Goal: Information Seeking & Learning: Compare options

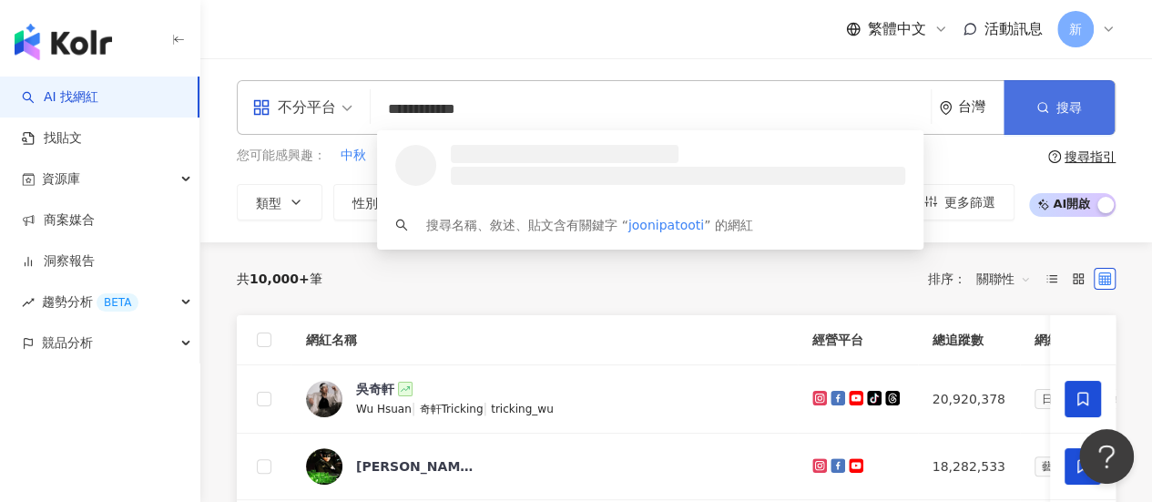
type input "**********"
click at [1043, 102] on icon "button" at bounding box center [1042, 107] width 13 height 13
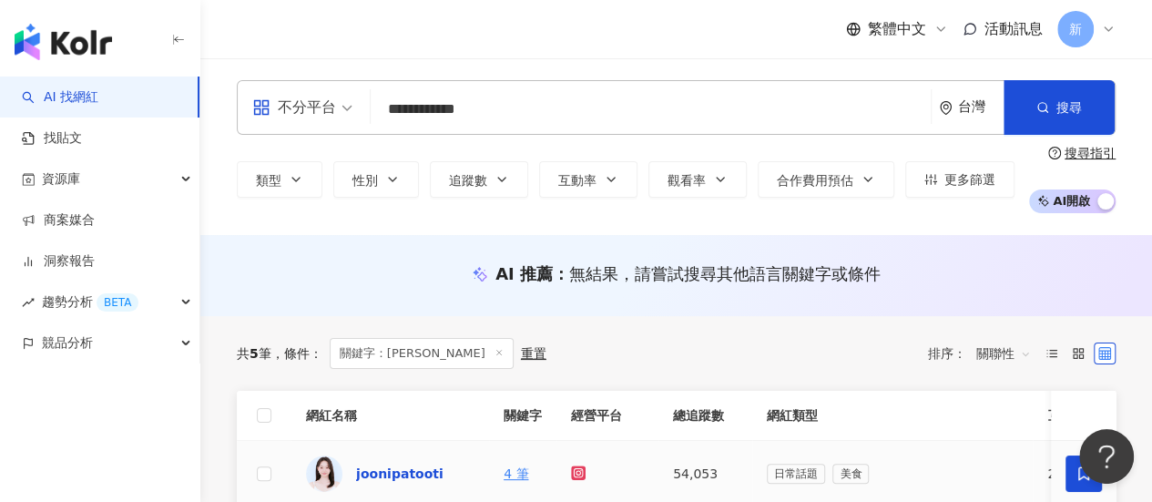
click at [430, 467] on div "joonipatooti" at bounding box center [399, 473] width 87 height 18
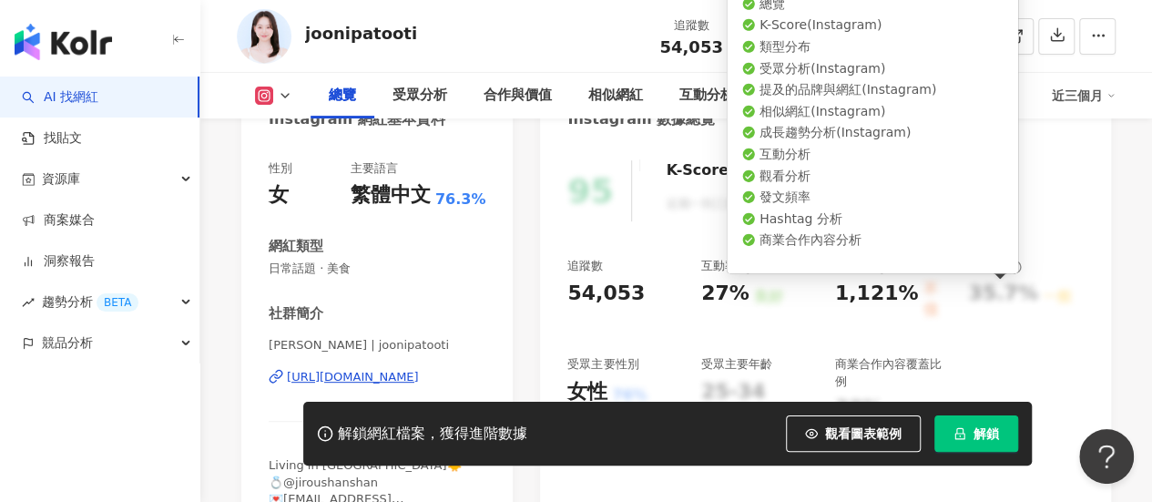
scroll to position [273, 0]
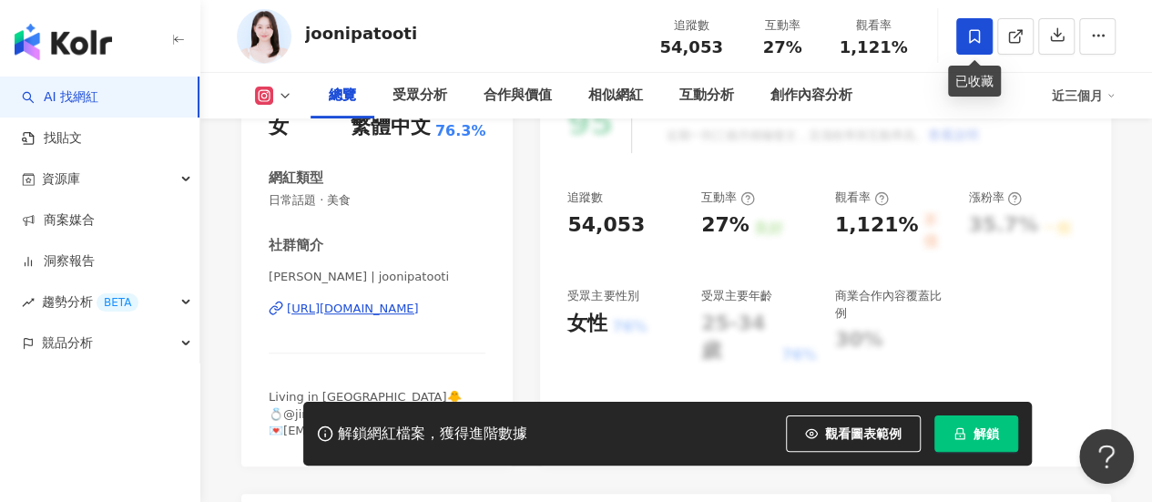
click at [976, 36] on icon at bounding box center [974, 36] width 16 height 16
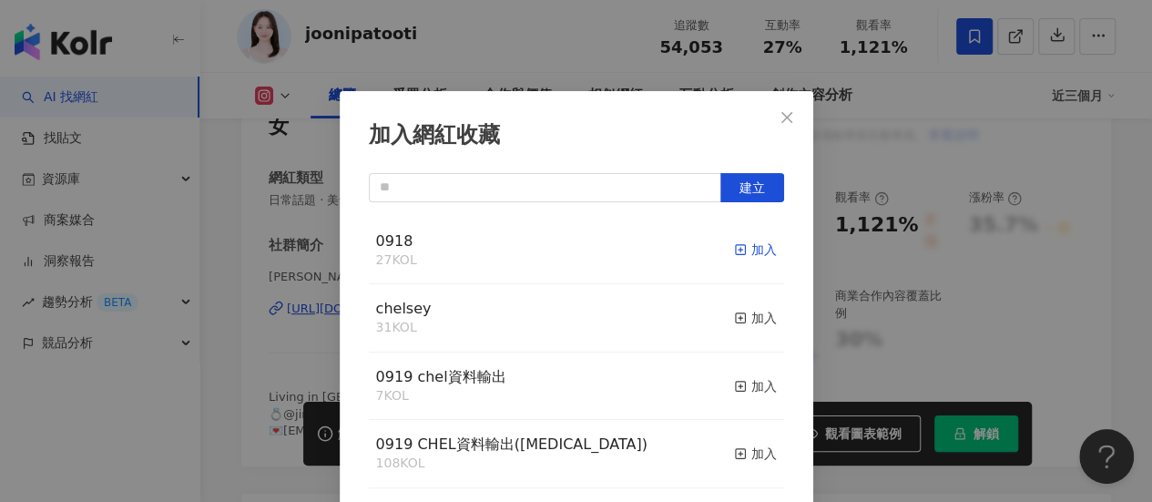
scroll to position [64, 0]
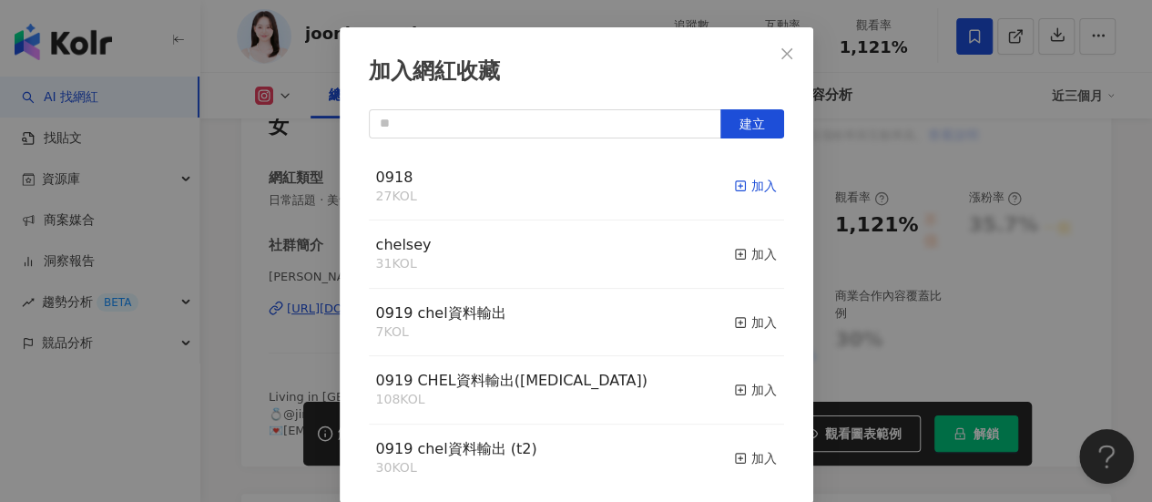
click at [734, 184] on div "加入" at bounding box center [755, 186] width 43 height 20
click at [785, 53] on icon "close" at bounding box center [786, 53] width 15 height 15
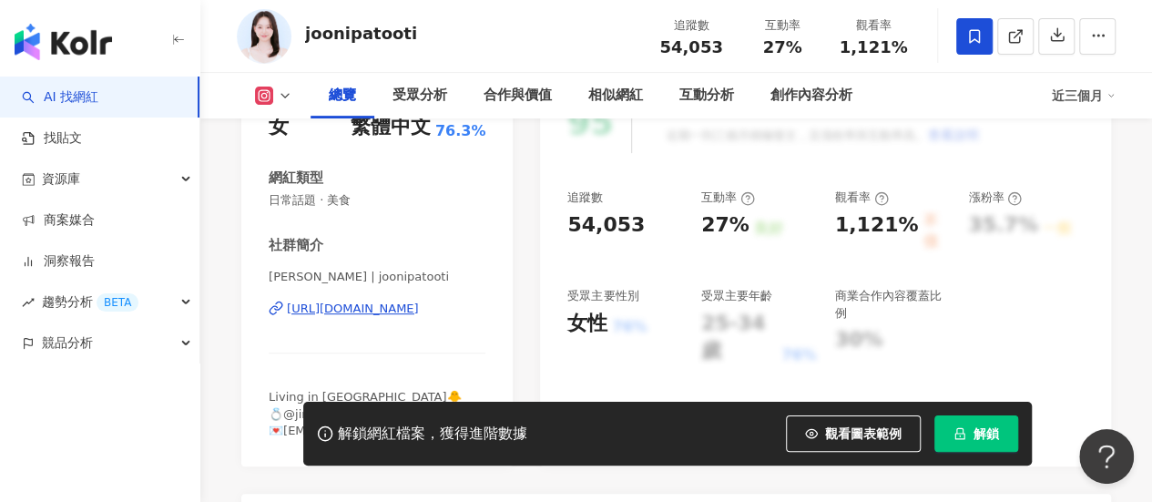
scroll to position [0, 0]
drag, startPoint x: 705, startPoint y: 199, endPoint x: 731, endPoint y: 201, distance: 26.5
click at [731, 201] on div "互動率" at bounding box center [728, 197] width 54 height 16
copy div "互動率"
drag, startPoint x: 836, startPoint y: 225, endPoint x: 903, endPoint y: 223, distance: 67.4
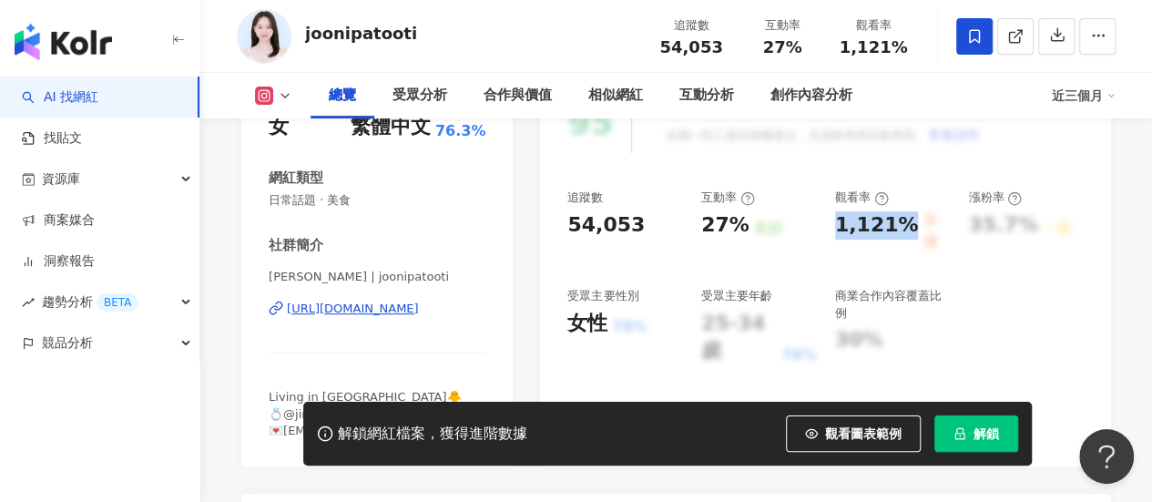
click at [903, 223] on div "1,121%" at bounding box center [877, 231] width 84 height 41
copy div "1,121%"
drag, startPoint x: 745, startPoint y: 227, endPoint x: 699, endPoint y: 227, distance: 45.5
click at [699, 227] on div "追蹤數 54,053 互動率 27% 良好 觀看率 1,121% 不佳 漲粉率 35.7% 一般 受眾主要性別 女性 76% 受眾主要年齡 25-34 歲 7…" at bounding box center [825, 277] width 516 height 176
copy div "27%"
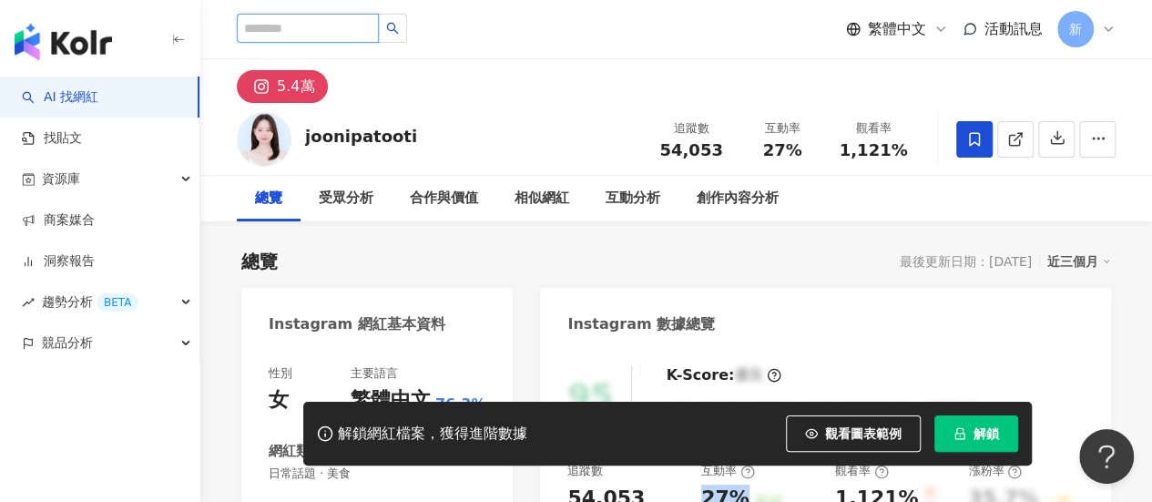
click at [346, 34] on input "search" at bounding box center [308, 28] width 142 height 29
paste input "**********"
type input "**********"
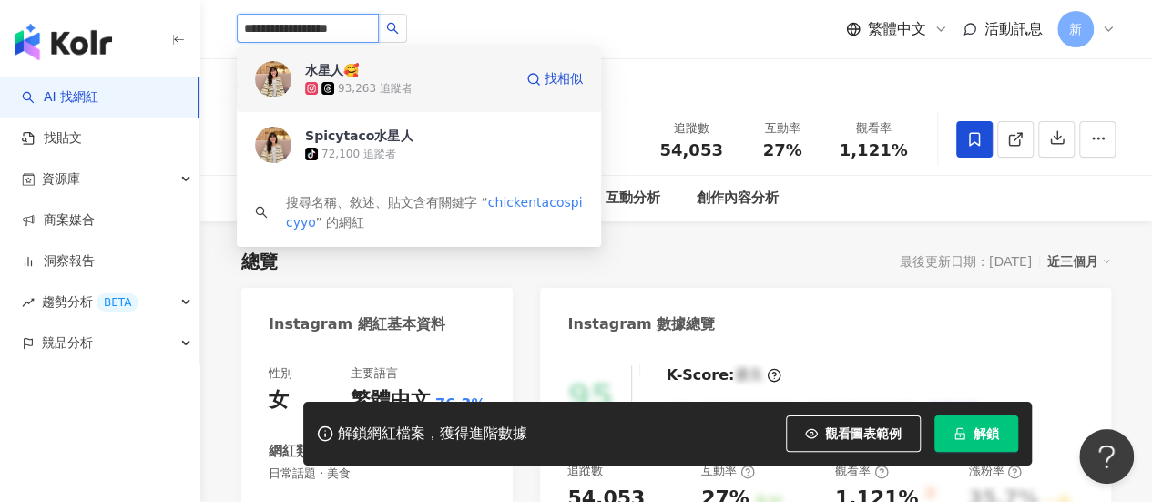
click at [360, 85] on div "93,263 追蹤者" at bounding box center [375, 88] width 75 height 15
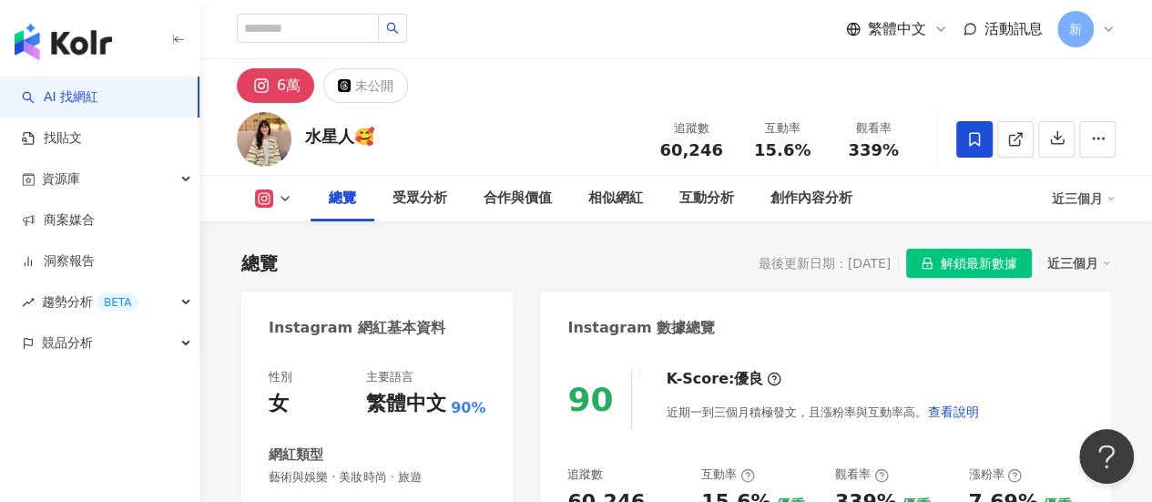
scroll to position [91, 0]
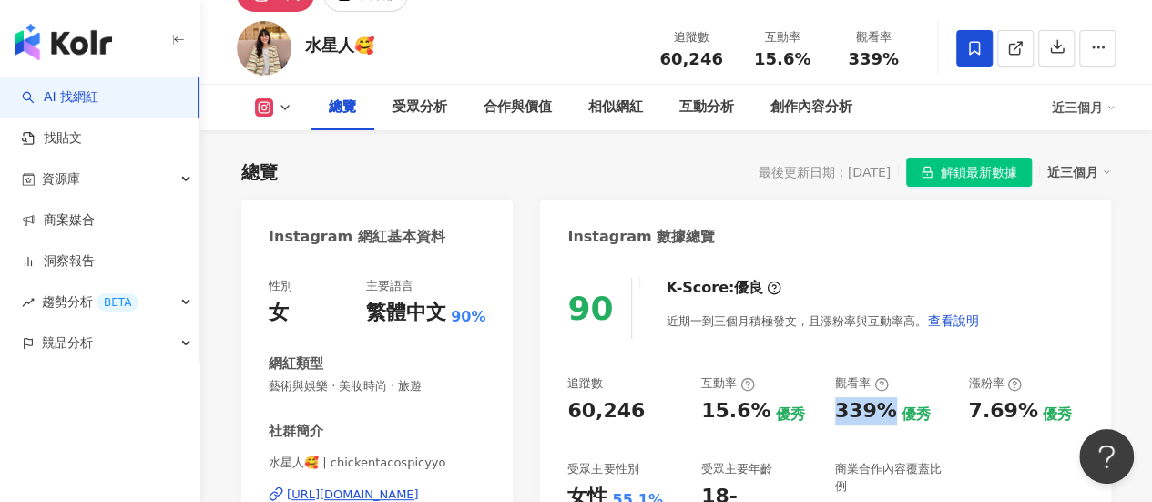
drag, startPoint x: 834, startPoint y: 412, endPoint x: 886, endPoint y: 412, distance: 51.9
click at [886, 412] on div "追蹤數 60,246 互動率 15.6% 優秀 觀看率 339% 優秀 漲粉率 7.69% 優秀 受眾主要性別 女性 55.1% 受眾主要年齡 18-24 歲…" at bounding box center [825, 456] width 516 height 163
drag, startPoint x: 702, startPoint y: 416, endPoint x: 756, endPoint y: 409, distance: 55.1
click at [756, 409] on div "15.6%" at bounding box center [735, 411] width 69 height 28
copy div "15.6%"
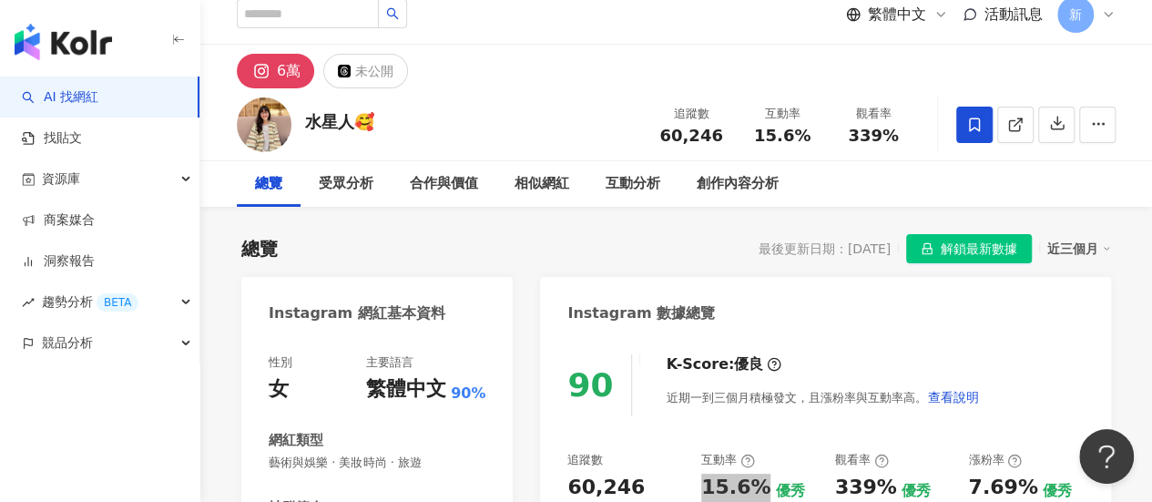
scroll to position [0, 0]
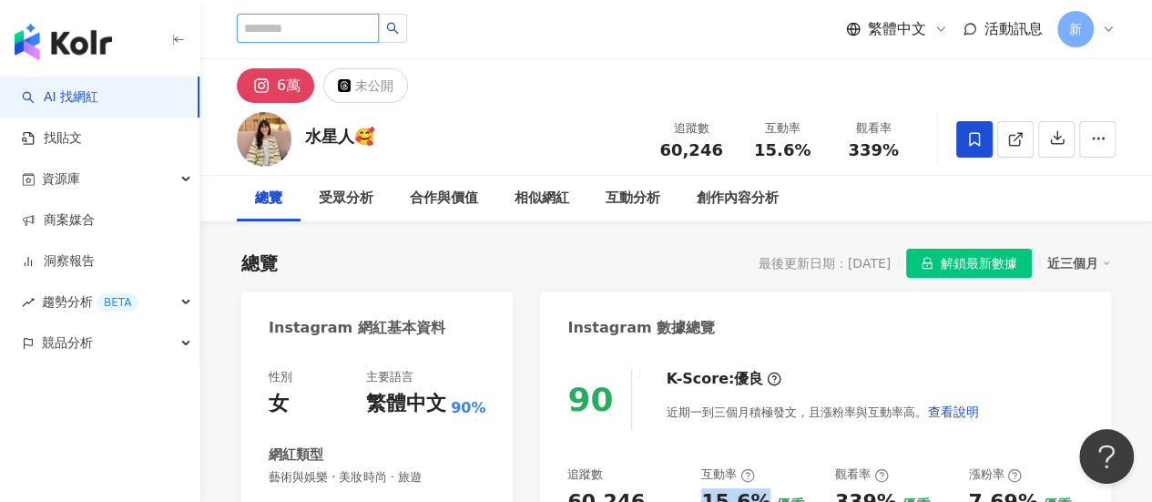
click at [353, 35] on input "search" at bounding box center [308, 28] width 142 height 29
paste input "**********"
type input "**********"
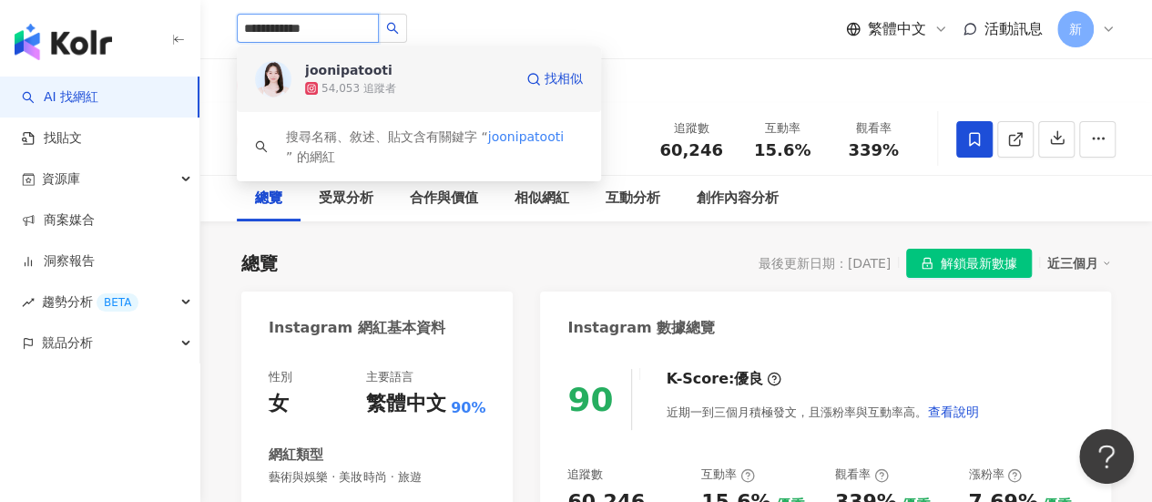
click at [405, 73] on span "joonipatooti" at bounding box center [364, 70] width 118 height 18
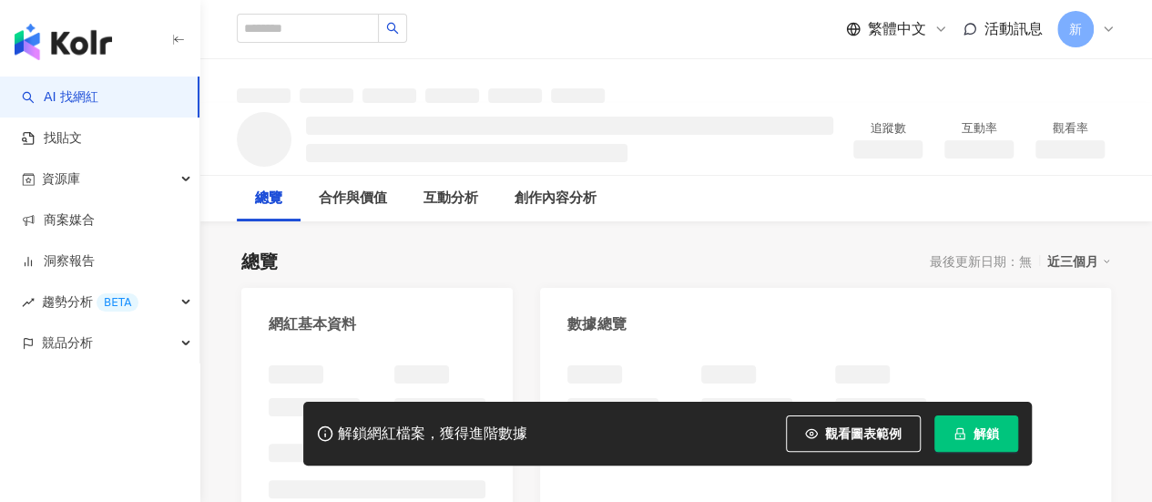
scroll to position [91, 0]
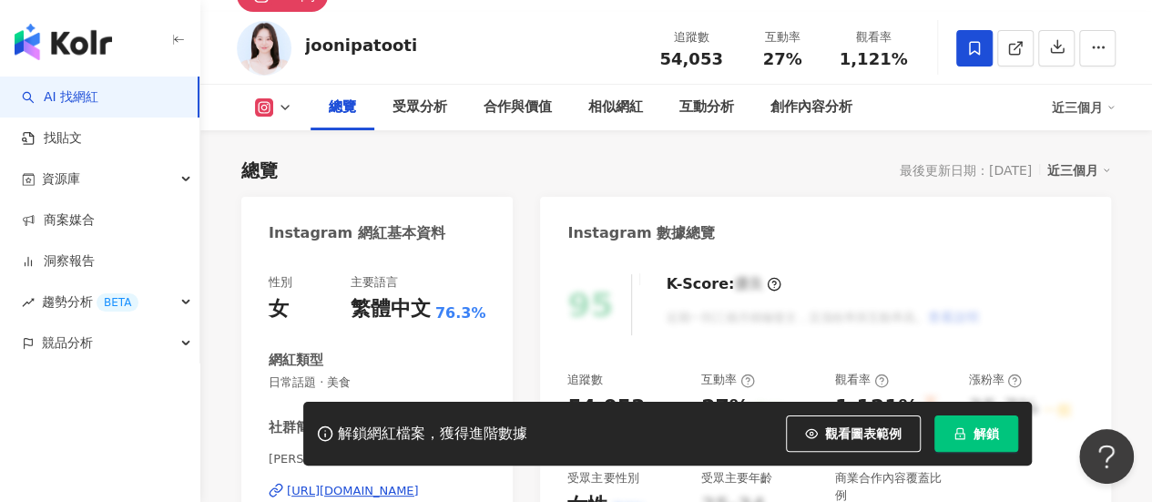
scroll to position [255, 0]
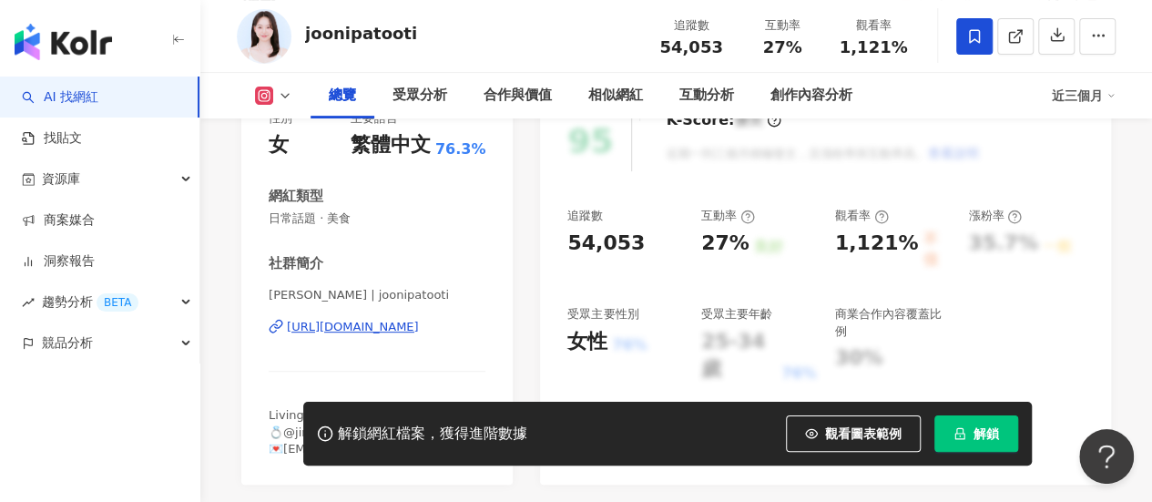
drag, startPoint x: 888, startPoint y: 245, endPoint x: 1089, endPoint y: 247, distance: 200.3
click at [903, 247] on div "1,121%" at bounding box center [877, 249] width 84 height 41
drag, startPoint x: 706, startPoint y: 250, endPoint x: 738, endPoint y: 253, distance: 32.0
click at [738, 253] on div "27%" at bounding box center [725, 243] width 48 height 28
copy div "27%"
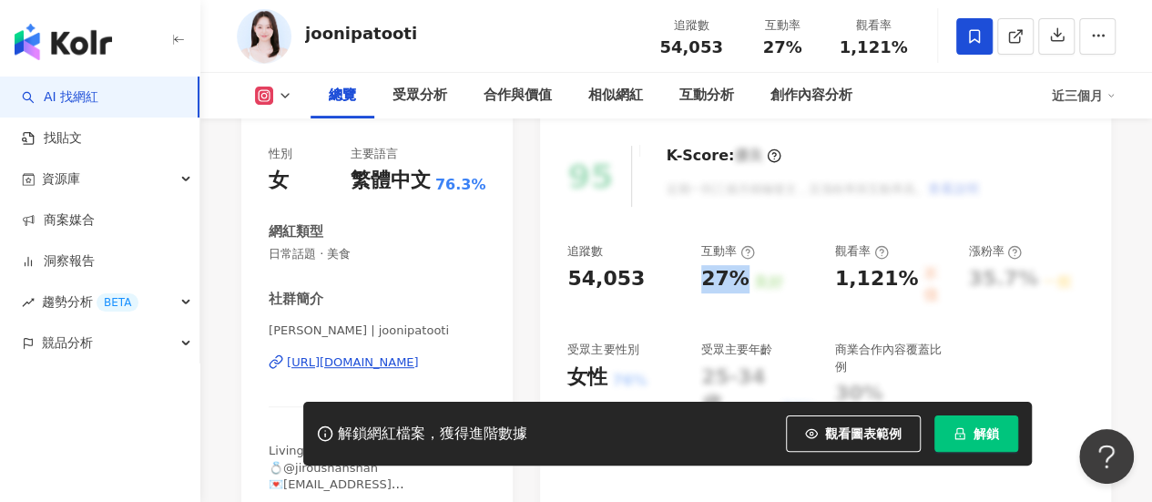
scroll to position [218, 0]
